Goal: Information Seeking & Learning: Learn about a topic

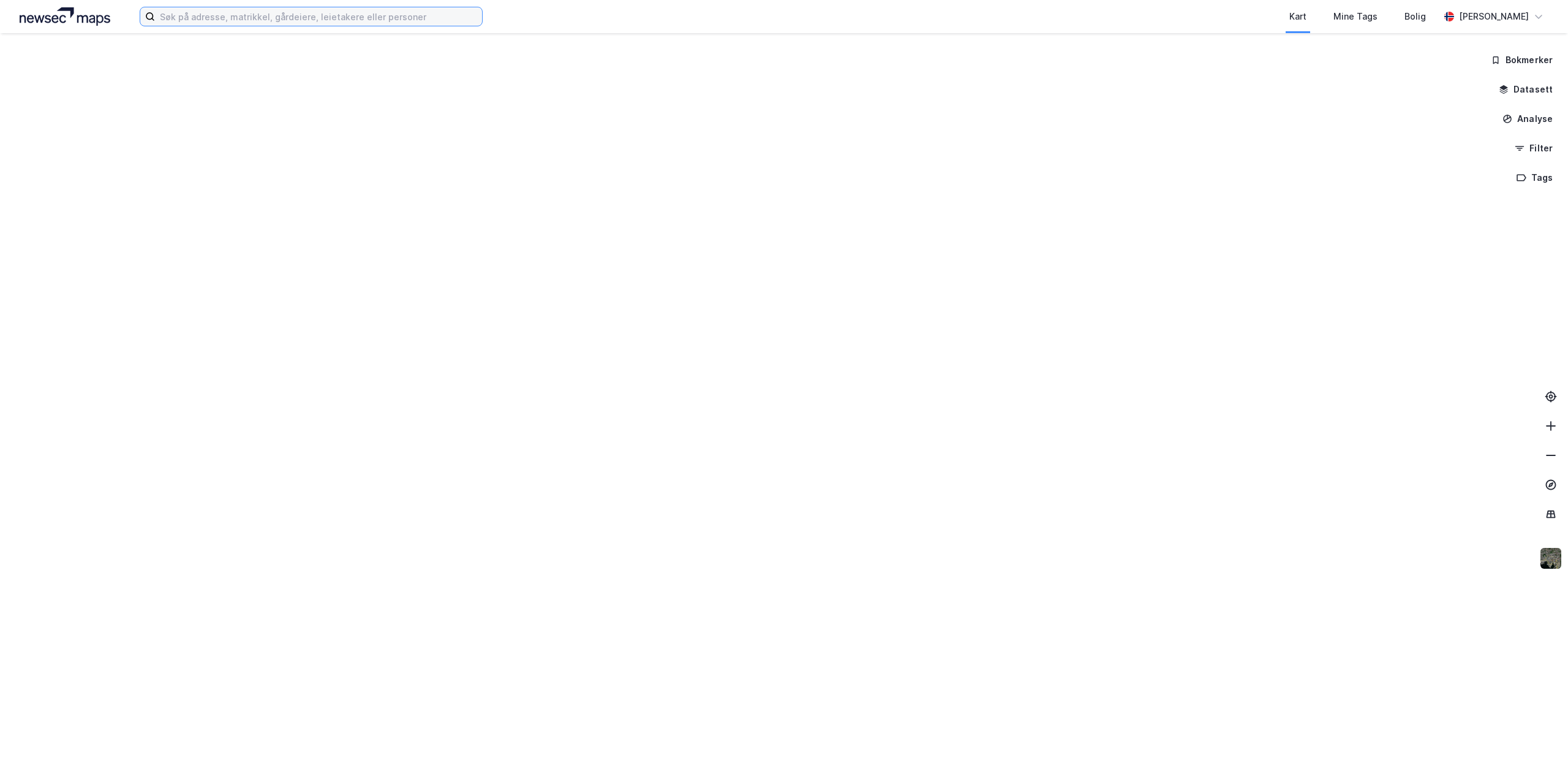
click at [294, 18] on input at bounding box center [318, 16] width 327 height 18
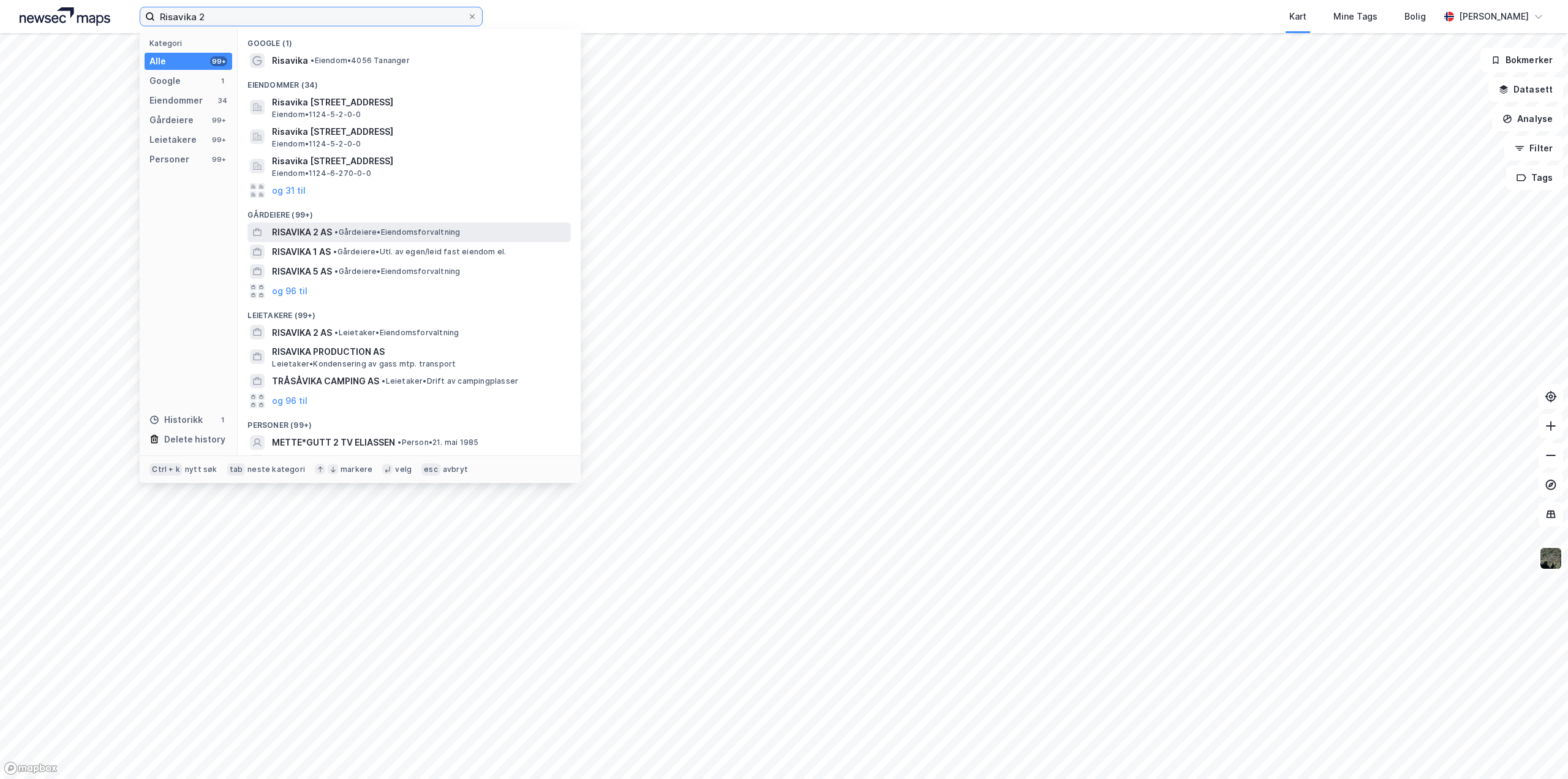
type input "Risavika 2"
click at [374, 233] on span "• Gårdeiere • Eiendomsforvaltning" at bounding box center [397, 232] width 125 height 10
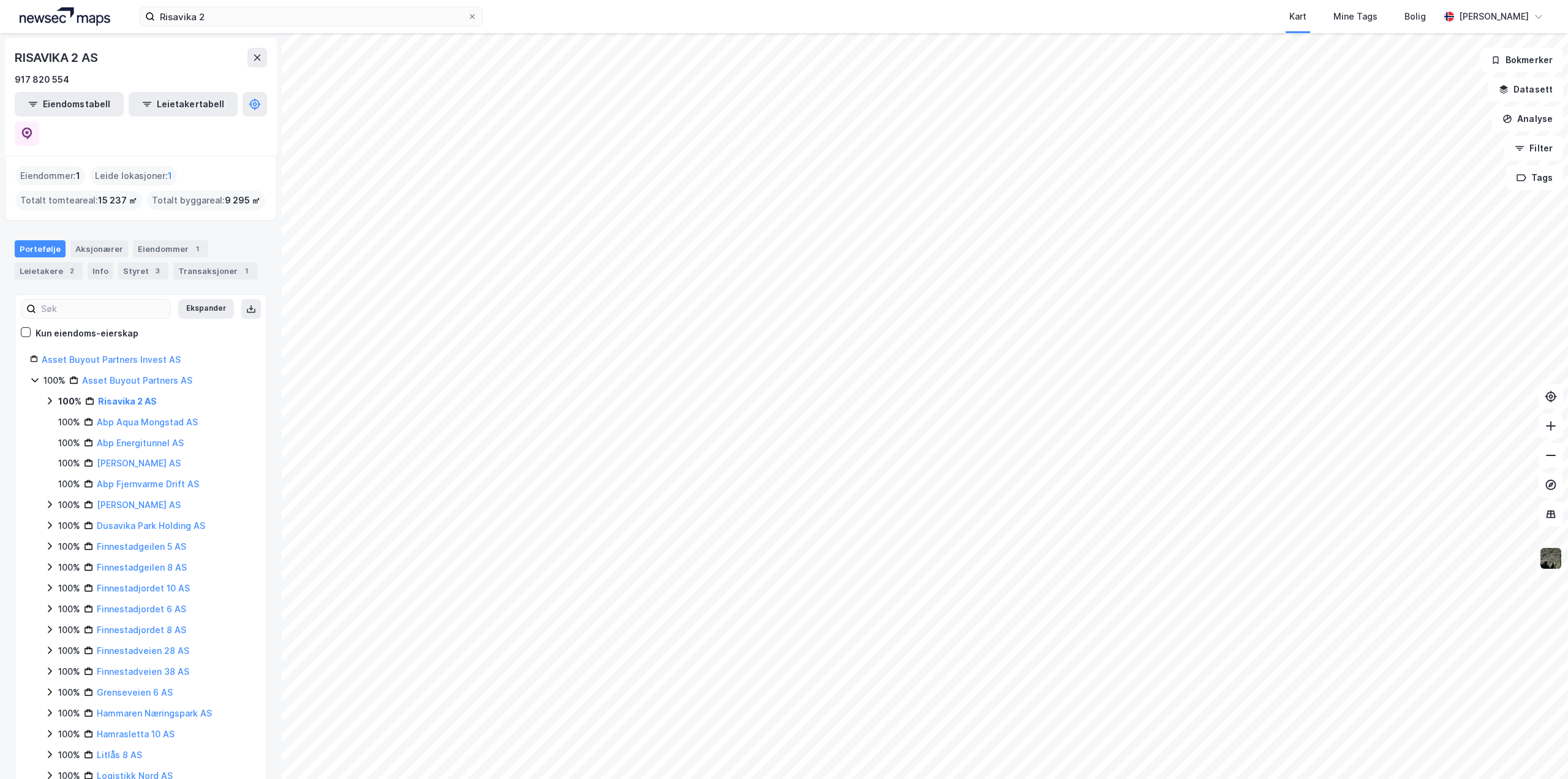
click at [1550, 560] on img at bounding box center [1551, 558] width 23 height 23
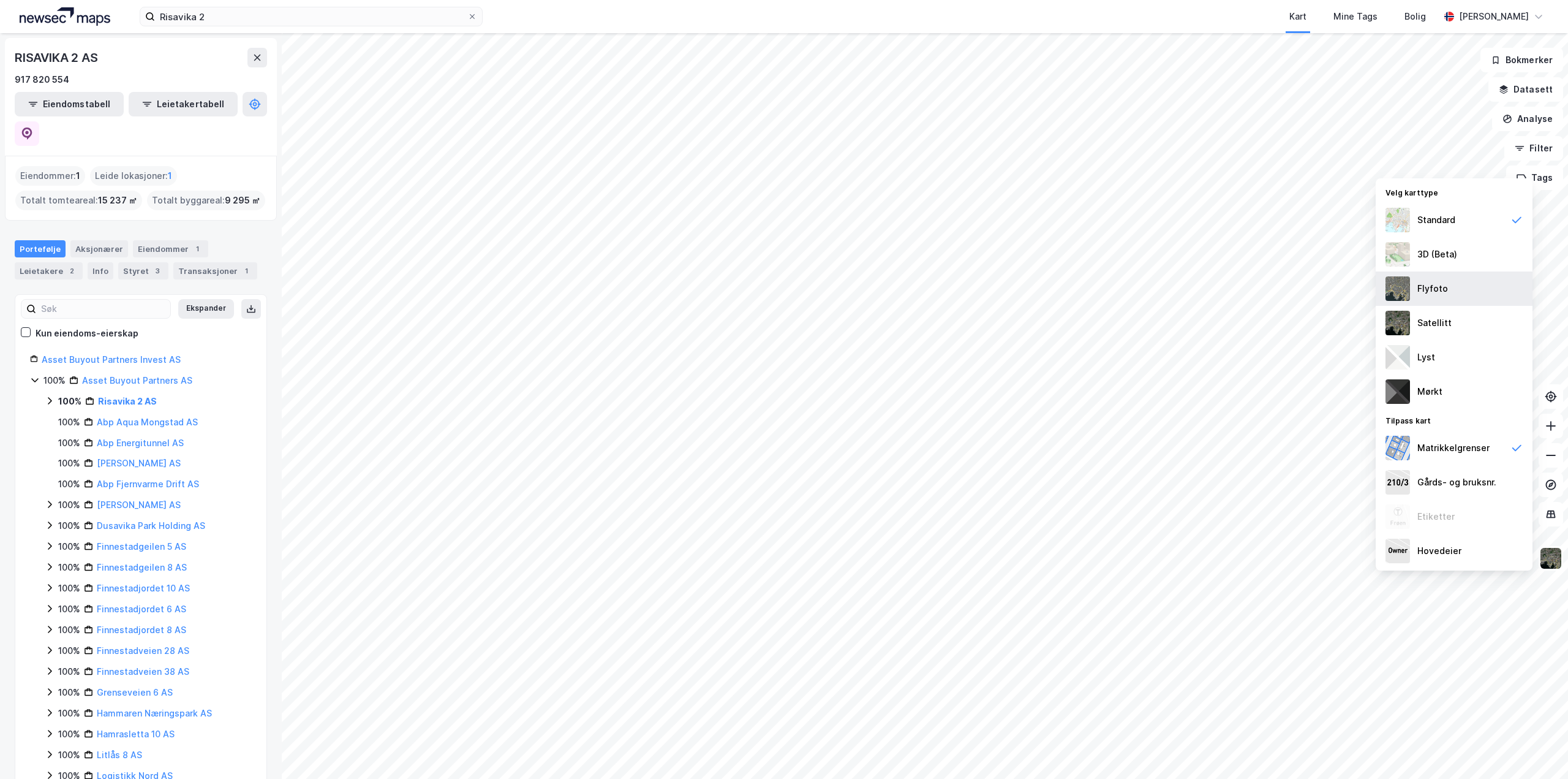
click at [1444, 291] on div "Flyfoto" at bounding box center [1433, 289] width 31 height 14
click at [1549, 561] on img at bounding box center [1551, 558] width 23 height 23
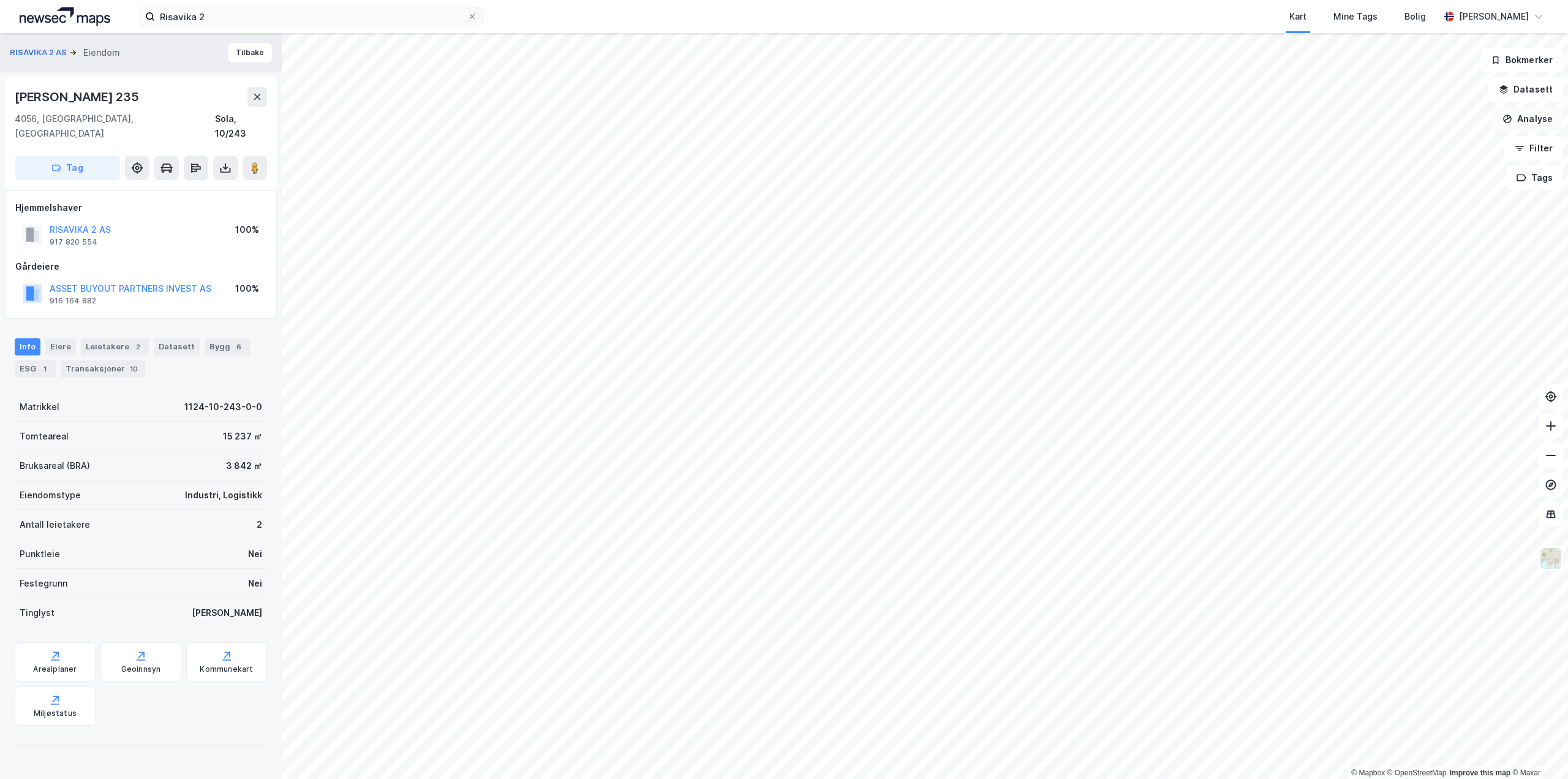
click at [1536, 119] on button "Analyse" at bounding box center [1527, 118] width 71 height 24
click at [1397, 142] on div "Tegn område" at bounding box center [1421, 145] width 106 height 11
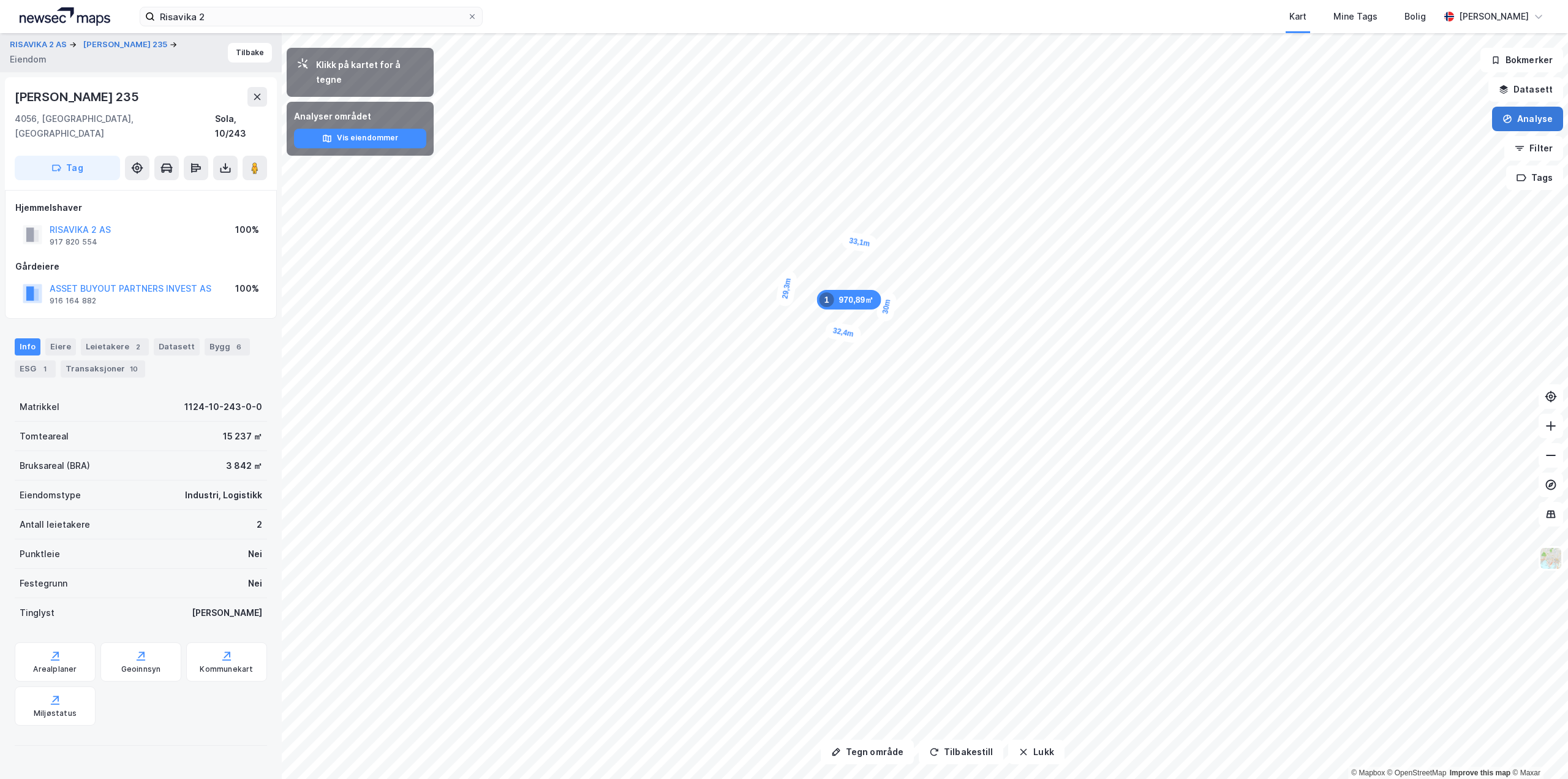
click at [1525, 125] on button "Analyse" at bounding box center [1527, 118] width 71 height 24
click at [1410, 143] on div "Tegn område" at bounding box center [1421, 145] width 106 height 11
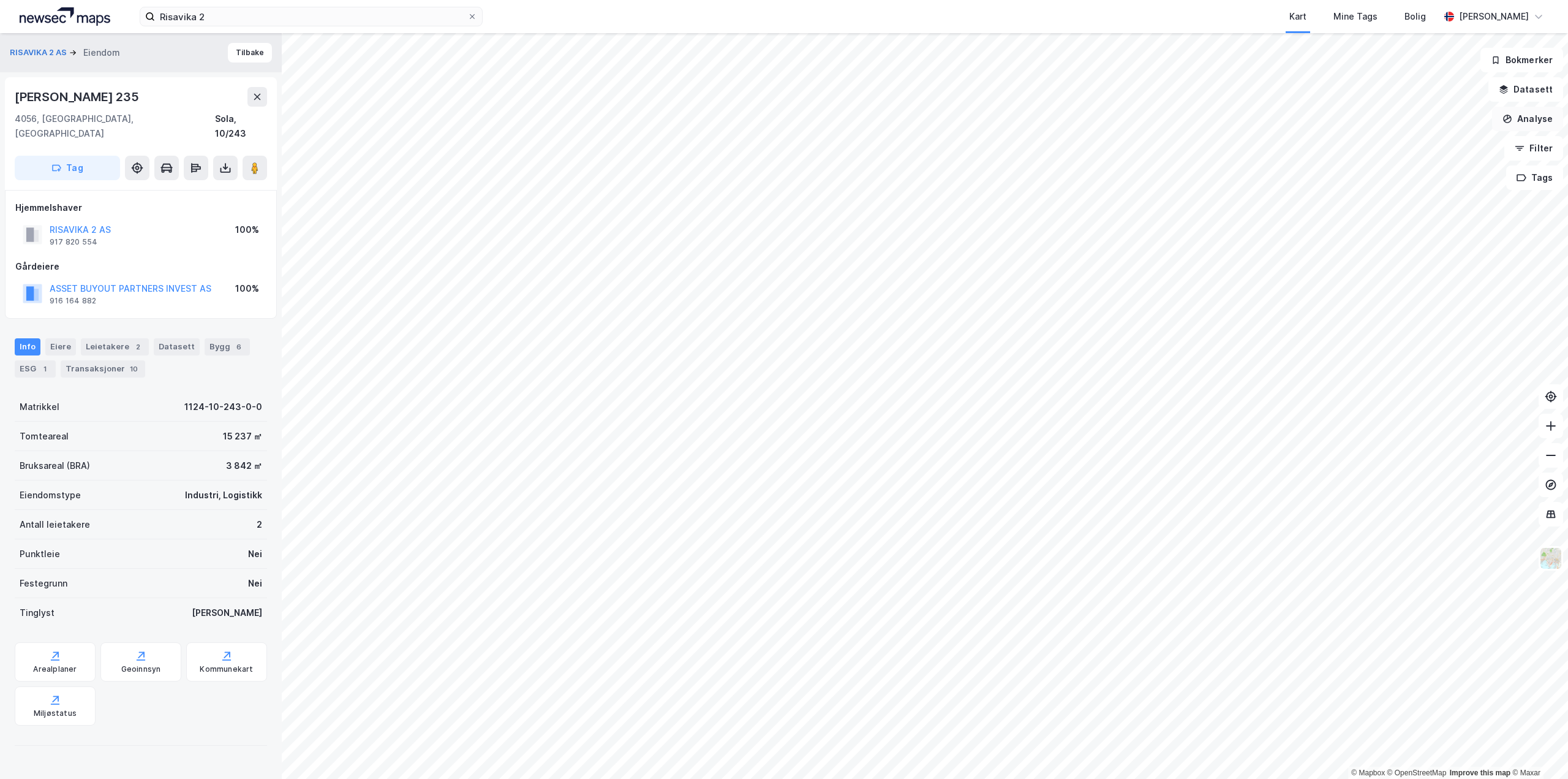
click at [1527, 122] on button "Analyse" at bounding box center [1527, 118] width 71 height 24
click at [1395, 145] on div "Tegn område" at bounding box center [1421, 145] width 106 height 11
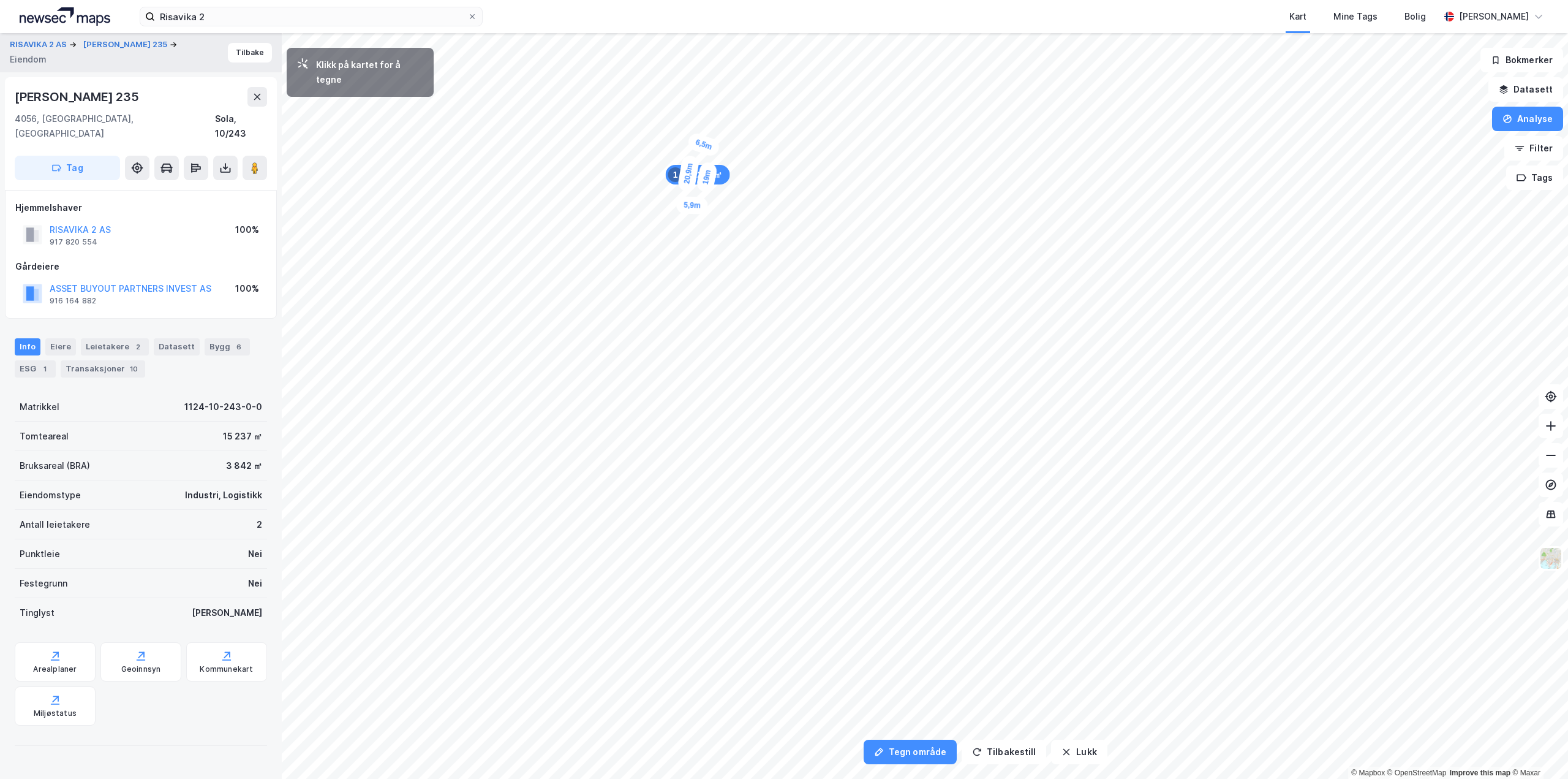
click at [701, 206] on div "5,9m" at bounding box center [691, 206] width 32 height 18
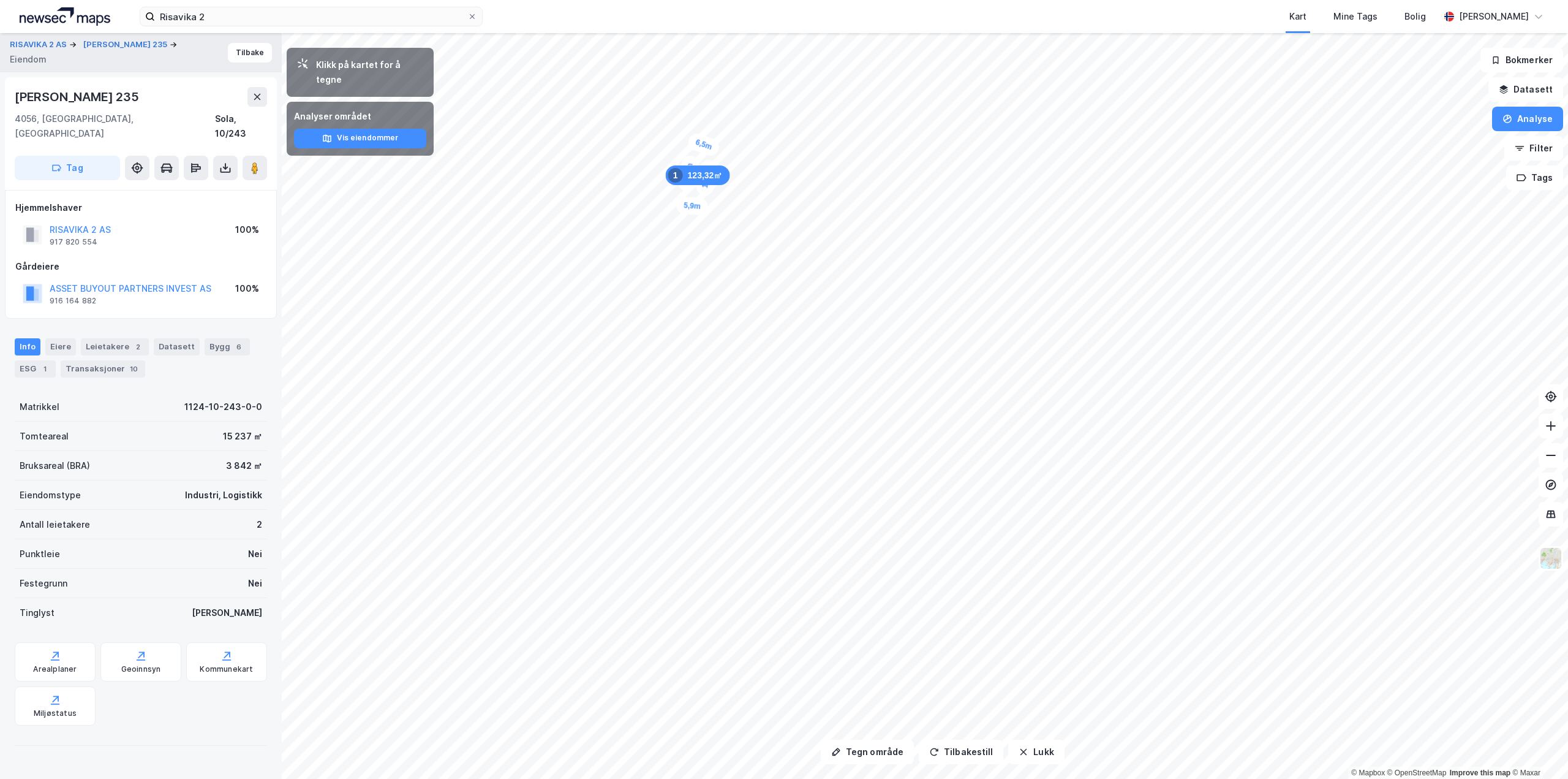
click at [196, 422] on div "Tomteareal 15 237 ㎡" at bounding box center [141, 436] width 252 height 30
drag, startPoint x: 215, startPoint y: 420, endPoint x: 255, endPoint y: 420, distance: 40.0
click at [255, 422] on div "Tomteareal 15 237 ㎡" at bounding box center [141, 436] width 252 height 30
click at [1529, 122] on button "Analyse" at bounding box center [1527, 118] width 71 height 24
click at [1418, 146] on div "Tegn område" at bounding box center [1421, 145] width 106 height 11
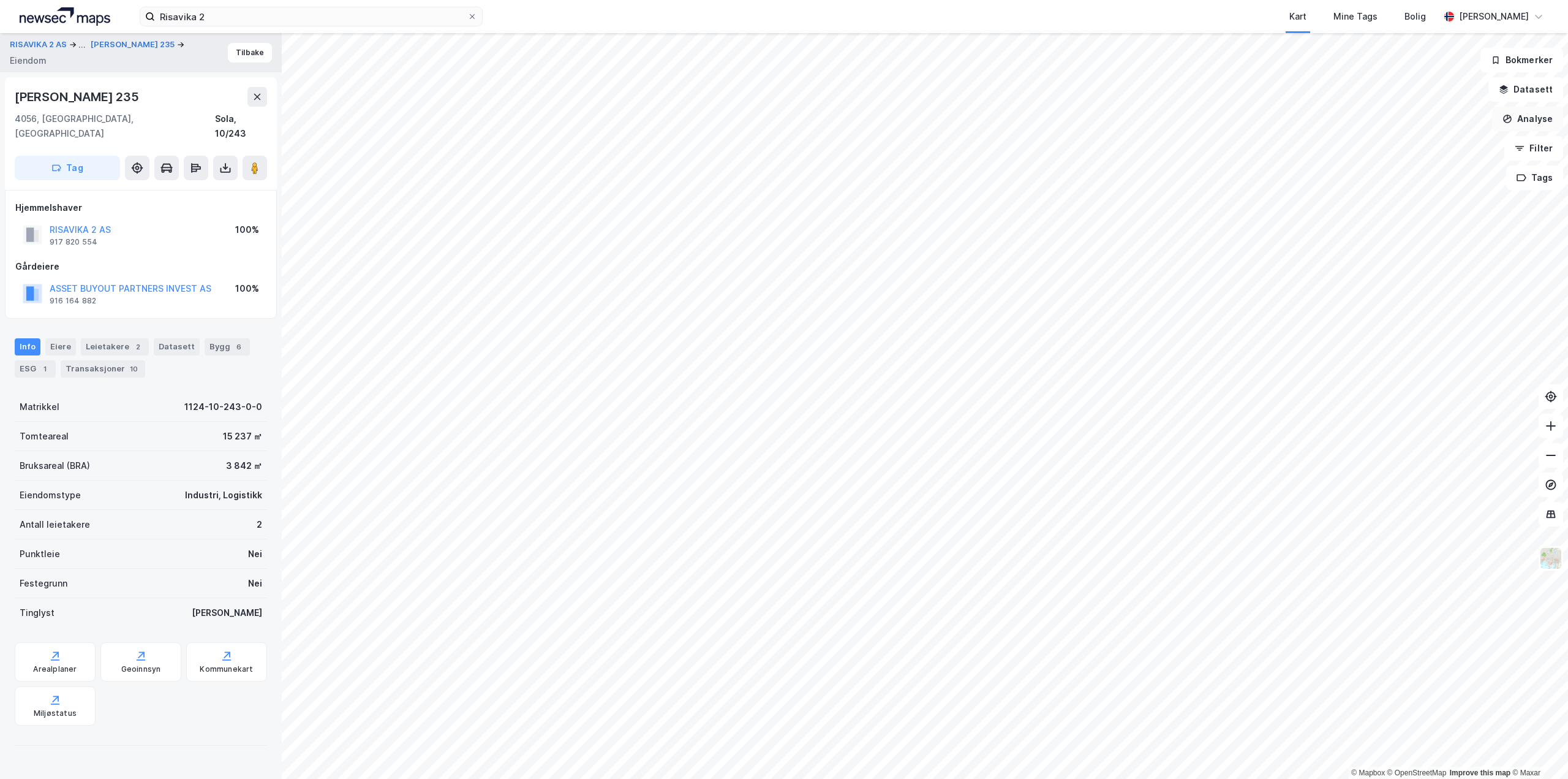
click at [1512, 115] on icon "button" at bounding box center [1507, 118] width 10 height 10
click at [1405, 147] on div "Tegn område" at bounding box center [1421, 145] width 106 height 11
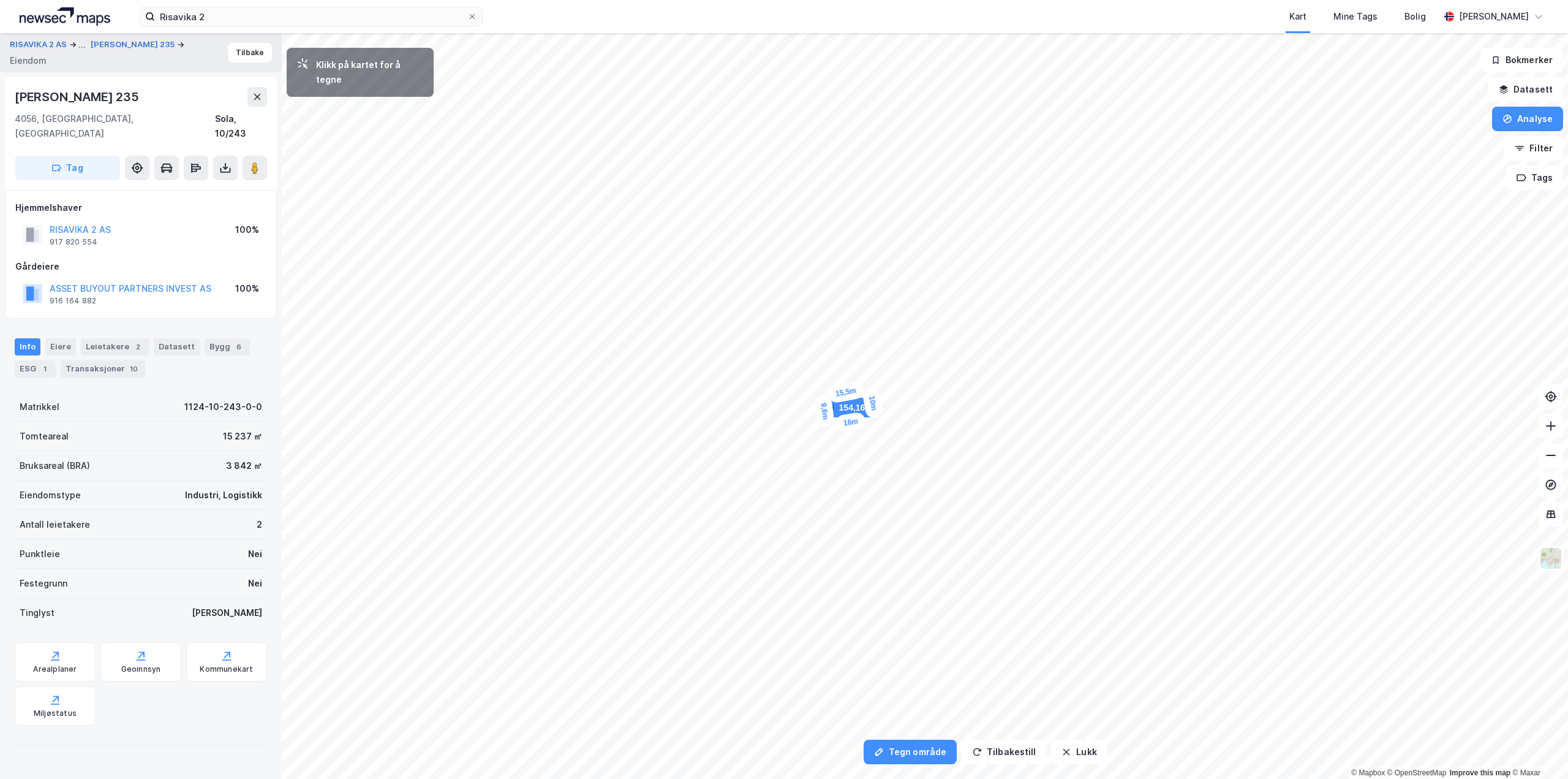
click at [823, 396] on div "9,6m" at bounding box center [824, 411] width 21 height 33
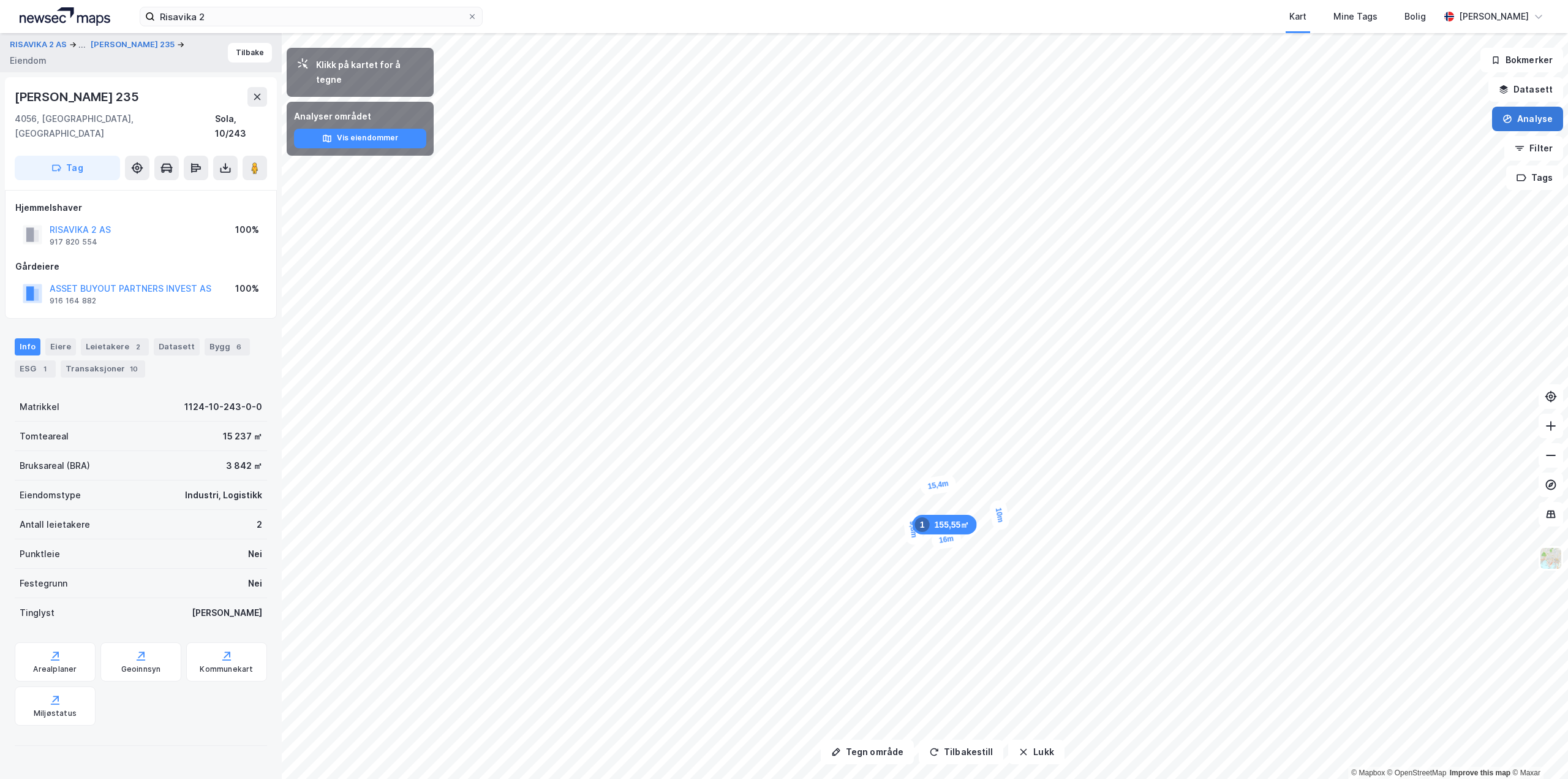
click at [1539, 124] on button "Analyse" at bounding box center [1527, 118] width 71 height 24
click at [1415, 145] on div "Tegn område" at bounding box center [1421, 145] width 106 height 11
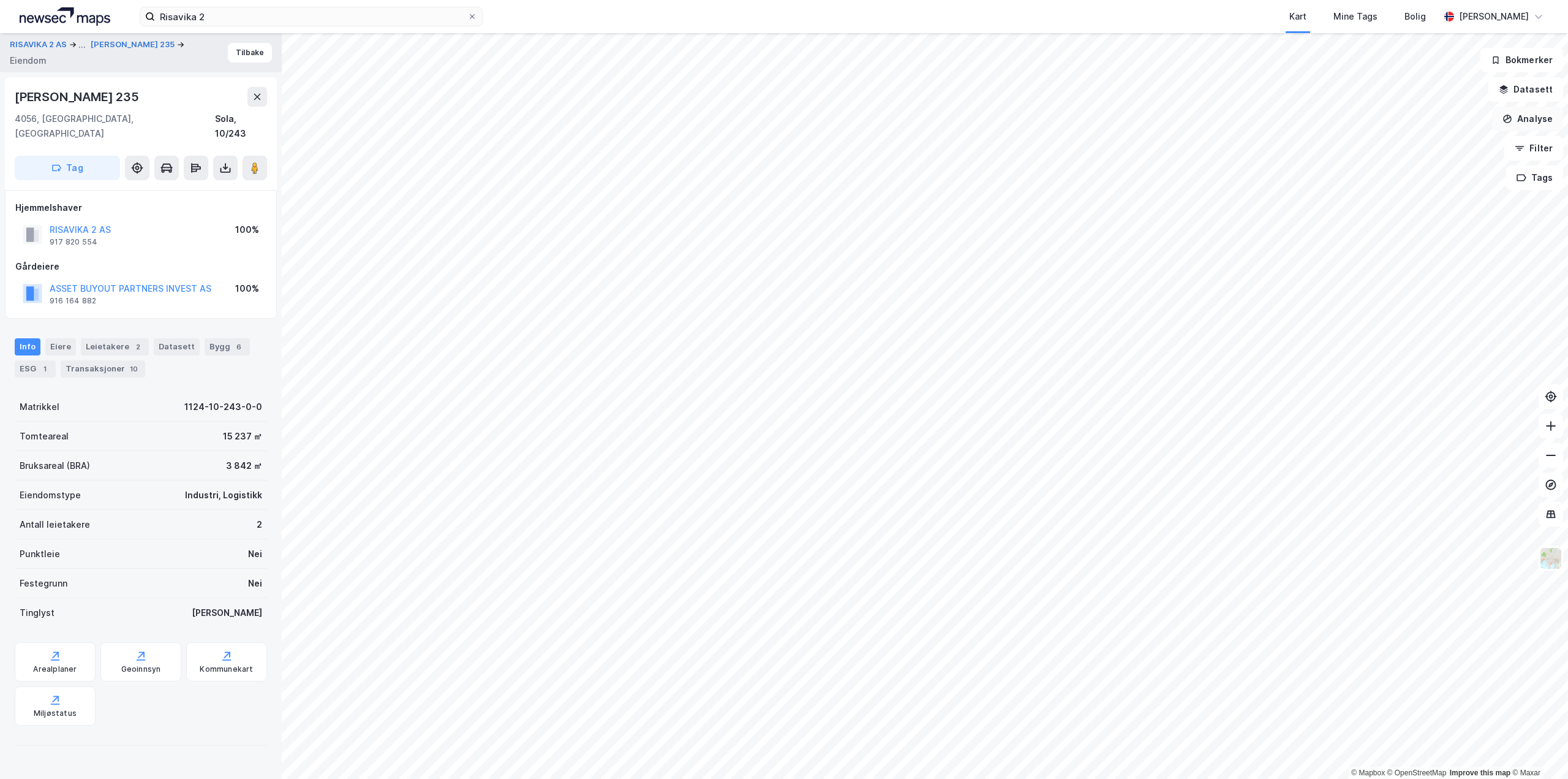
click at [1531, 118] on button "Analyse" at bounding box center [1527, 118] width 71 height 24
click at [1416, 149] on div "Tegn område" at bounding box center [1421, 145] width 106 height 11
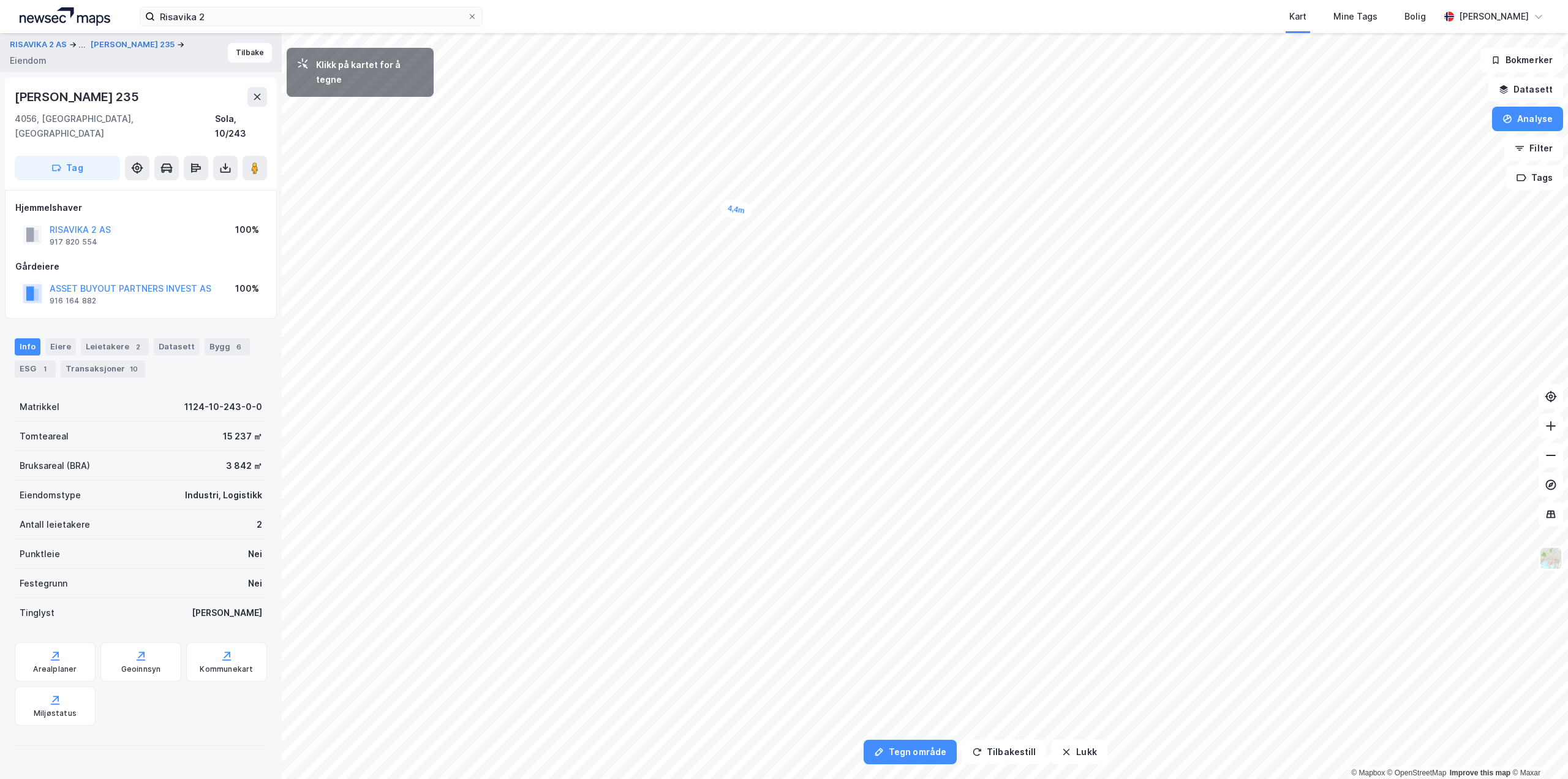
click at [751, 212] on div "4,4m" at bounding box center [735, 209] width 33 height 23
click at [712, 282] on div "4,4m" at bounding box center [723, 282] width 33 height 22
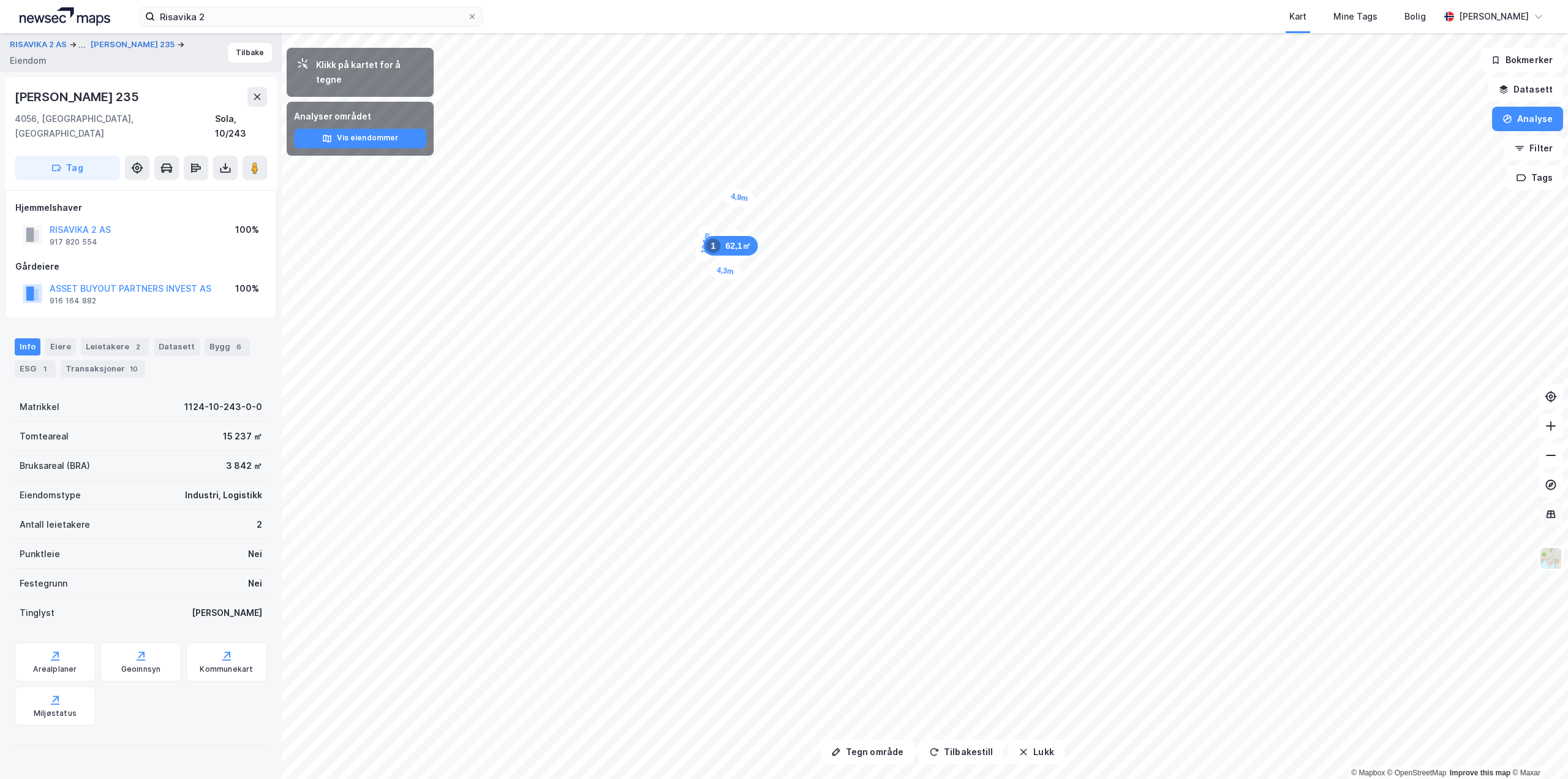
click at [1550, 516] on icon at bounding box center [1551, 515] width 13 height 13
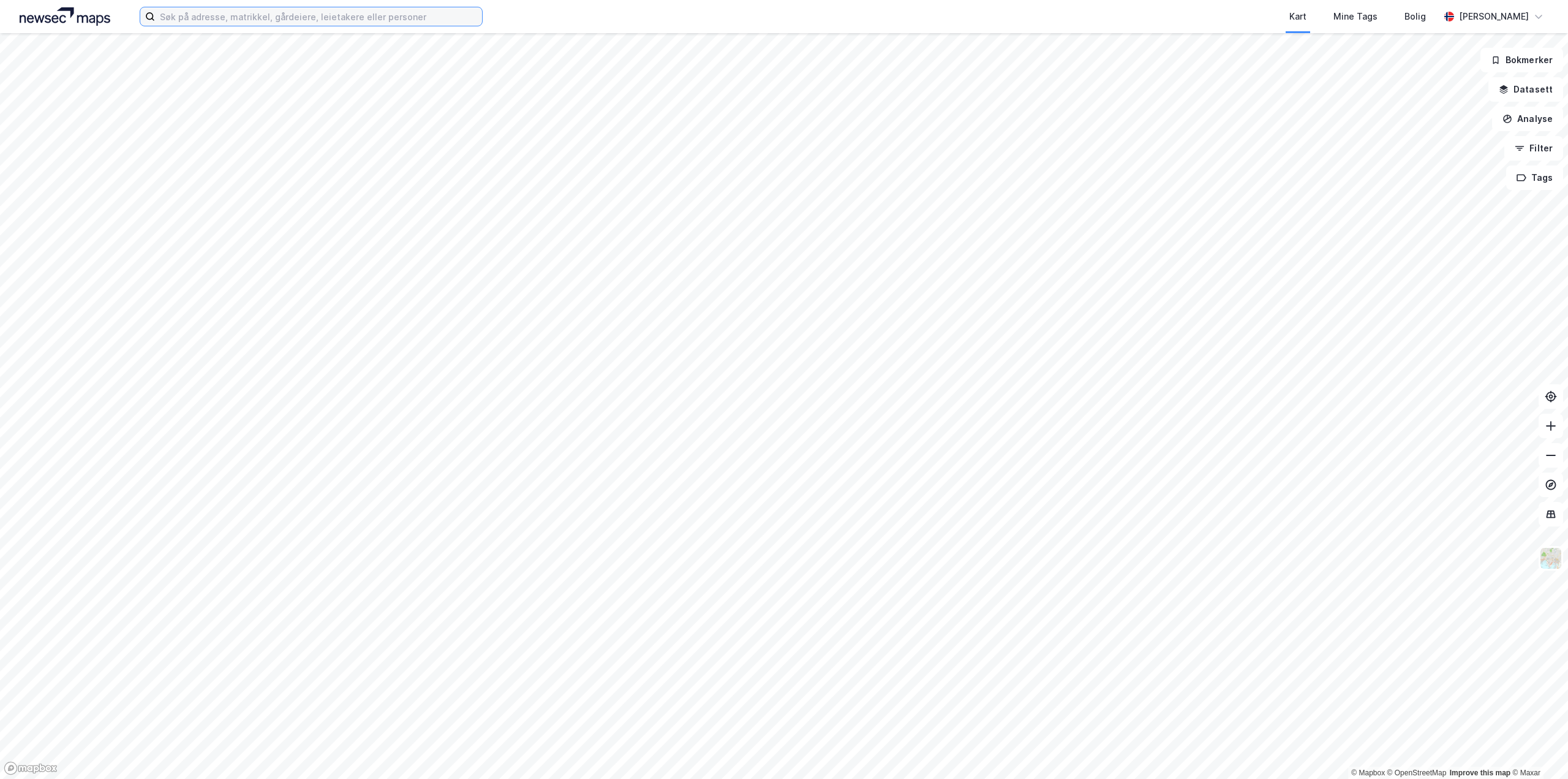
click at [231, 18] on input at bounding box center [318, 16] width 327 height 18
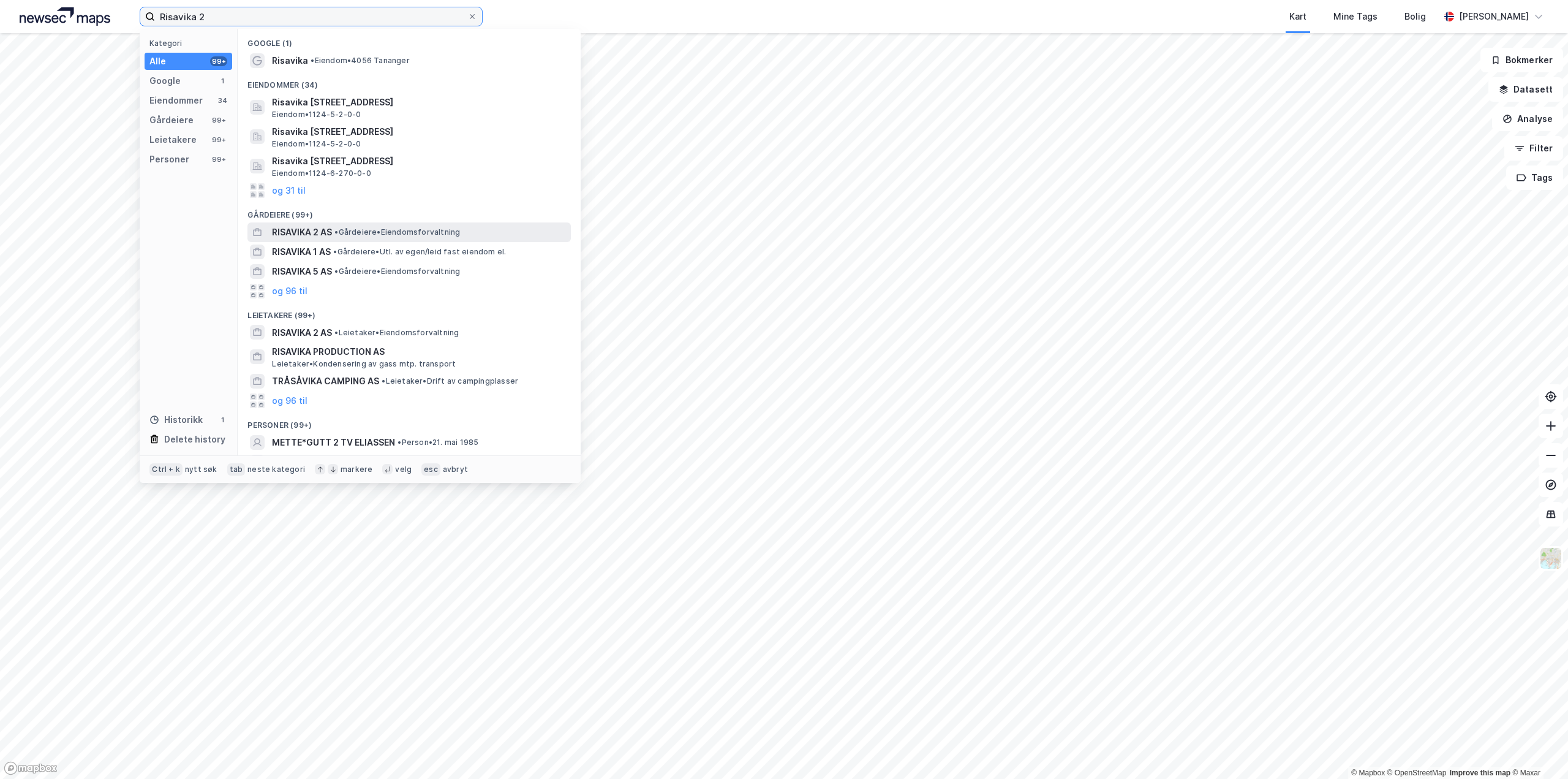
type input "Risavika 2"
click at [331, 228] on span "RISAVIKA 2 AS" at bounding box center [302, 232] width 60 height 14
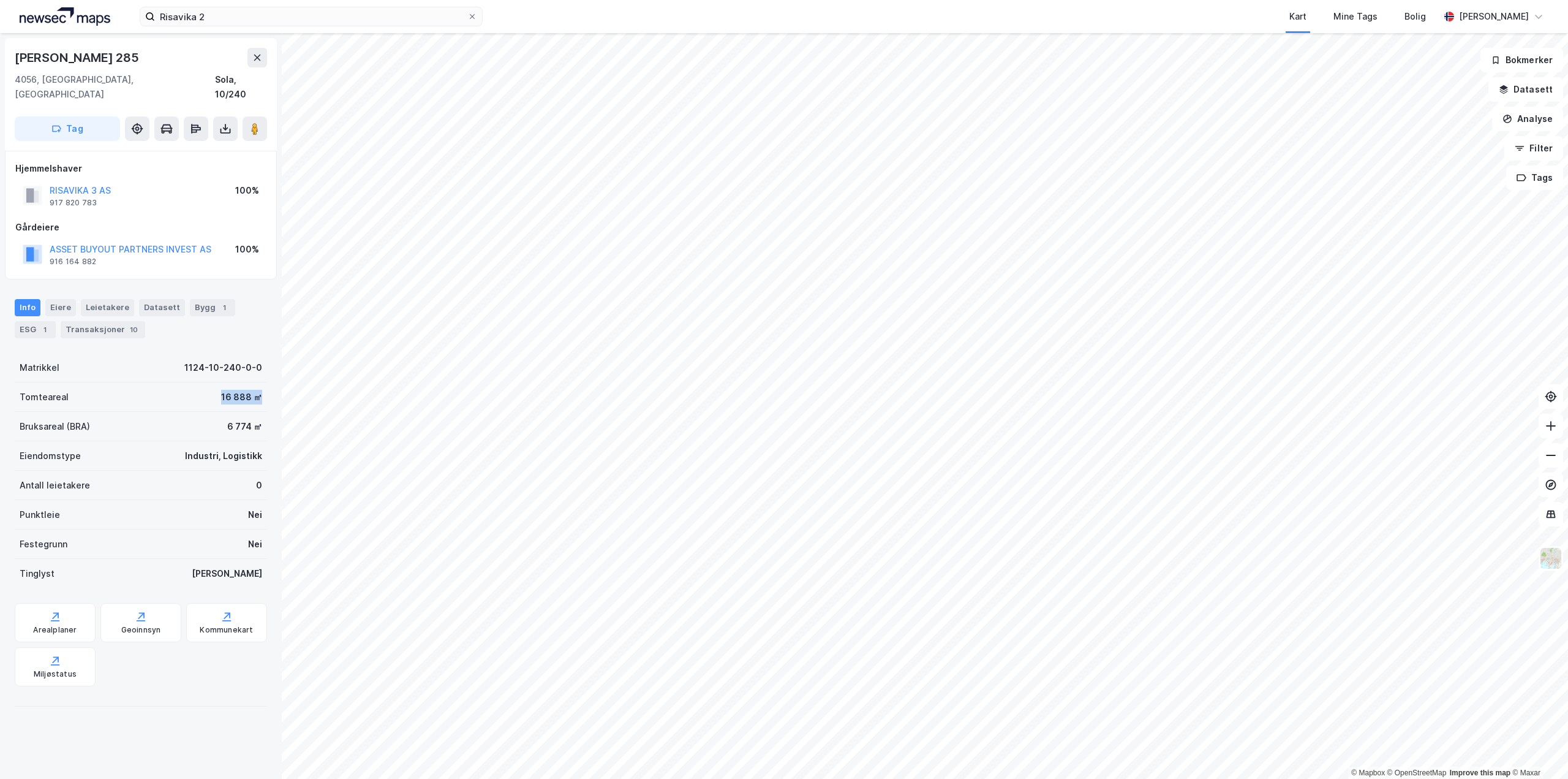
drag, startPoint x: 215, startPoint y: 381, endPoint x: 252, endPoint y: 380, distance: 37.0
click at [252, 390] on div "16 888 ㎡" at bounding box center [242, 397] width 41 height 14
click at [1526, 123] on button "Analyse" at bounding box center [1527, 118] width 71 height 24
click at [1417, 144] on div "Tegn område" at bounding box center [1421, 145] width 106 height 11
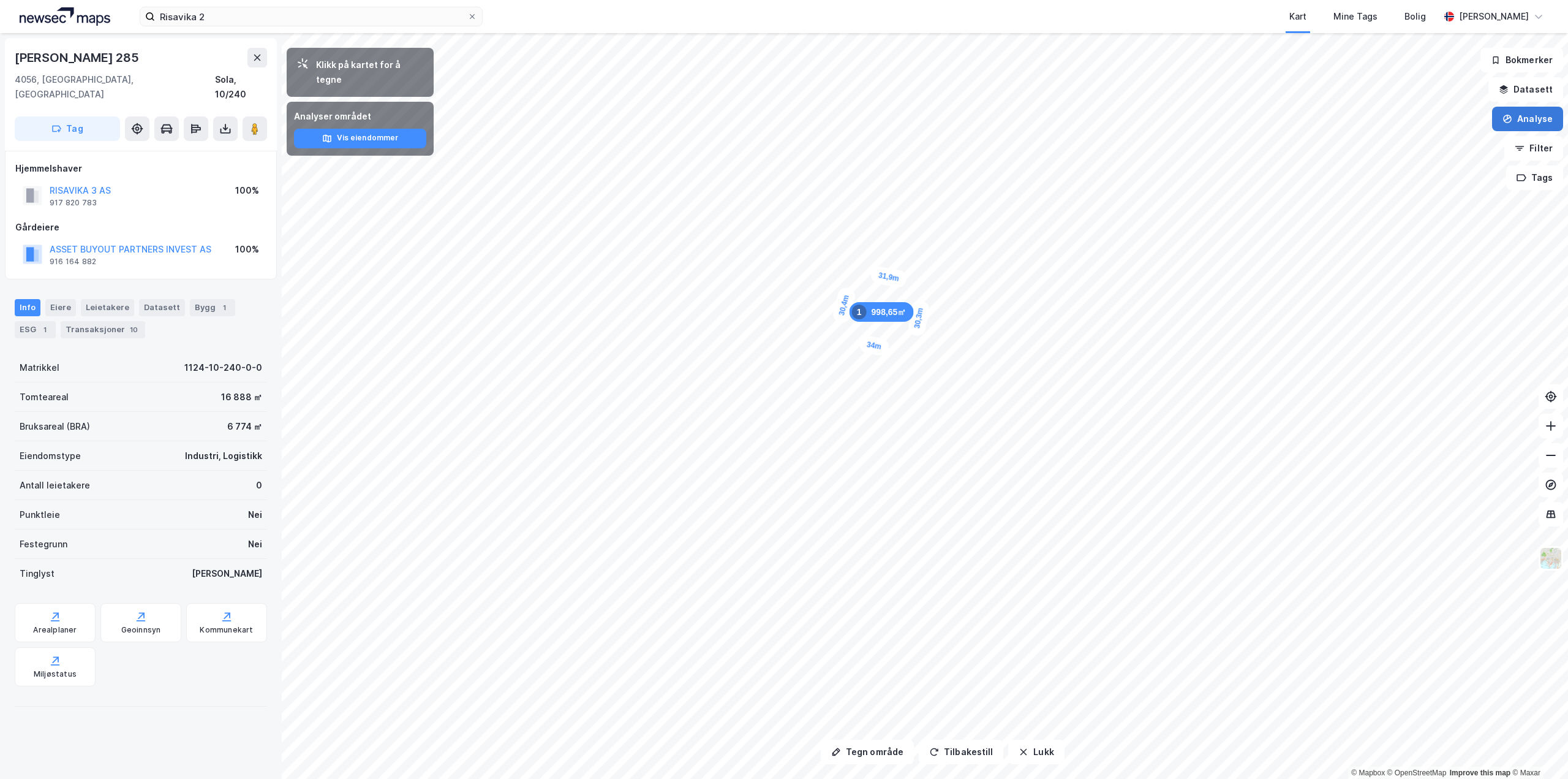
click at [1529, 121] on button "Analyse" at bounding box center [1527, 118] width 71 height 24
click at [1416, 143] on div "Tegn område" at bounding box center [1421, 145] width 106 height 11
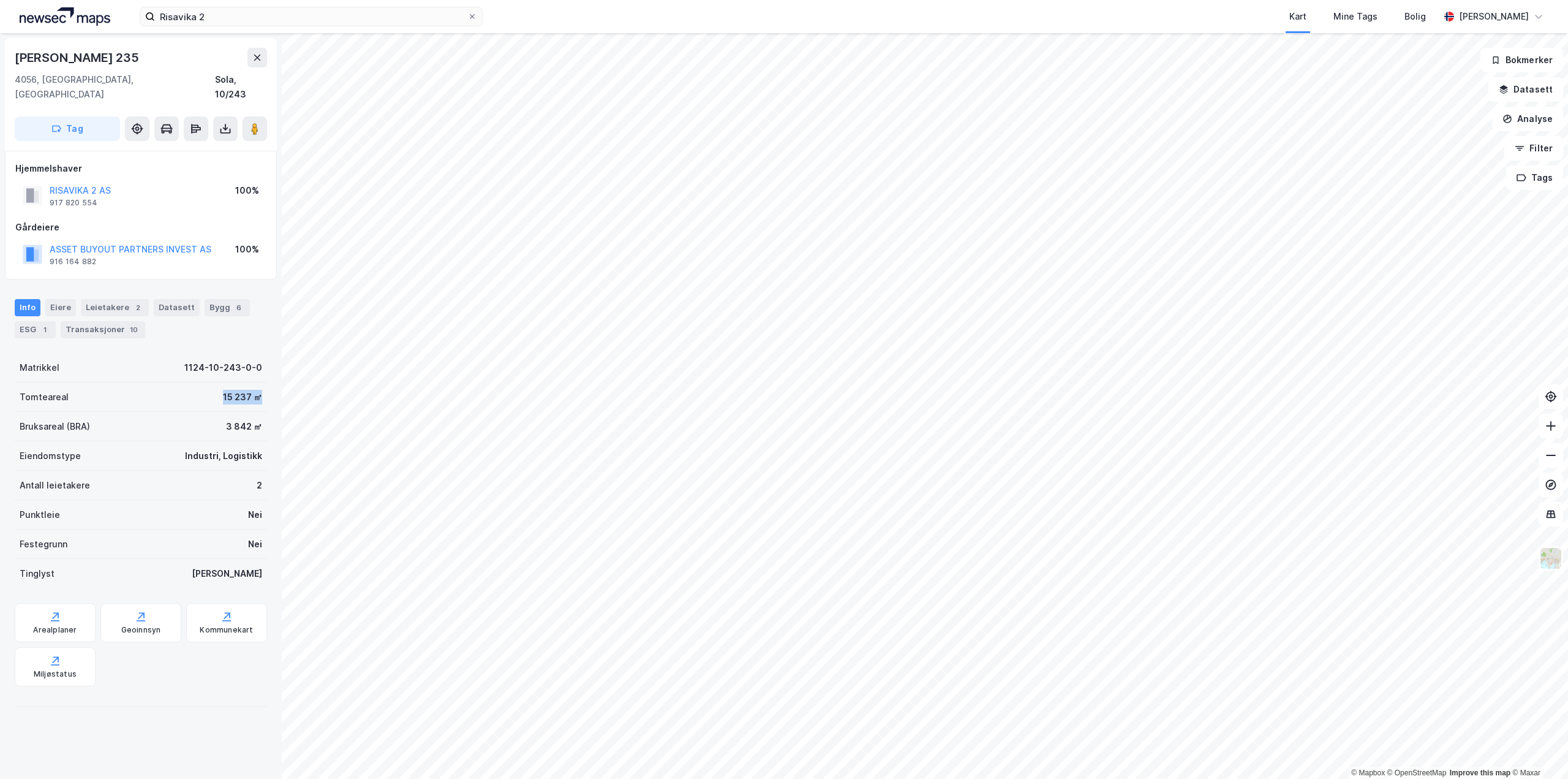
drag, startPoint x: 214, startPoint y: 382, endPoint x: 251, endPoint y: 384, distance: 37.1
click at [251, 390] on div "15 237 ㎡" at bounding box center [242, 397] width 40 height 14
